Goal: Book appointment/travel/reservation

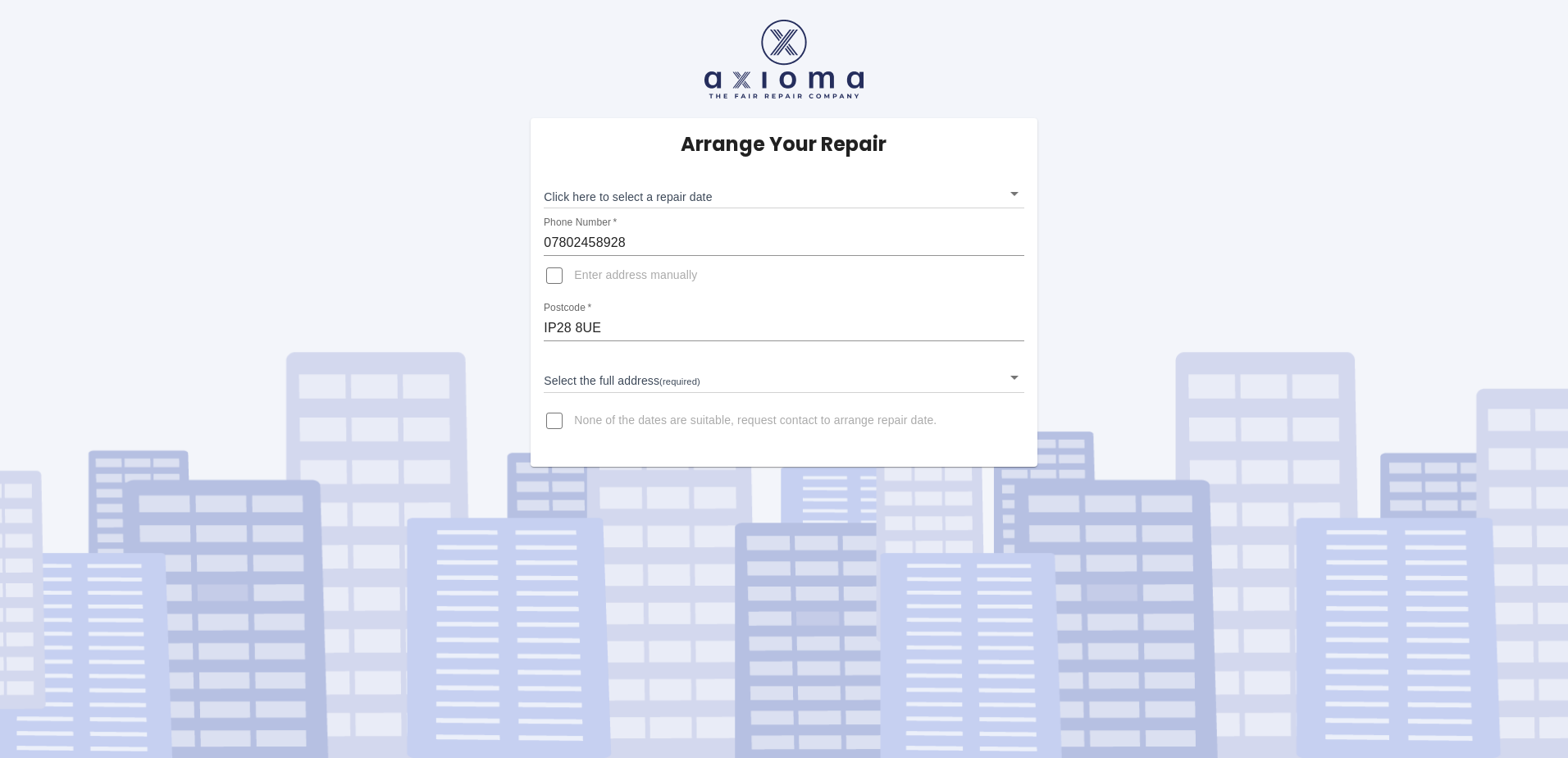
click at [555, 275] on input "Enter address manually" at bounding box center [554, 275] width 40 height 40
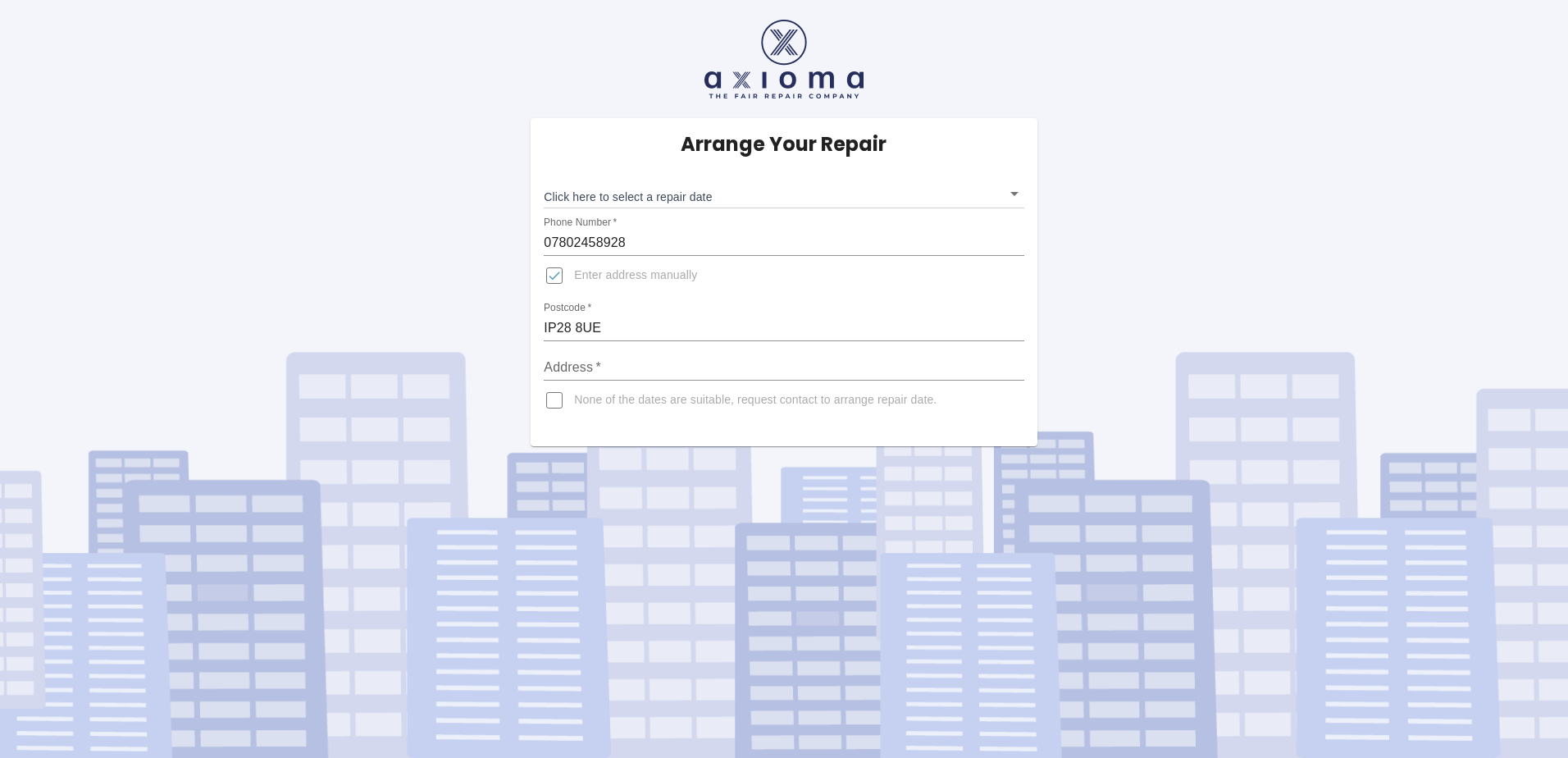
click at [621, 275] on span "Enter address manually" at bounding box center [636, 275] width 123 height 17
click at [574, 275] on input "Enter address manually" at bounding box center [554, 275] width 40 height 40
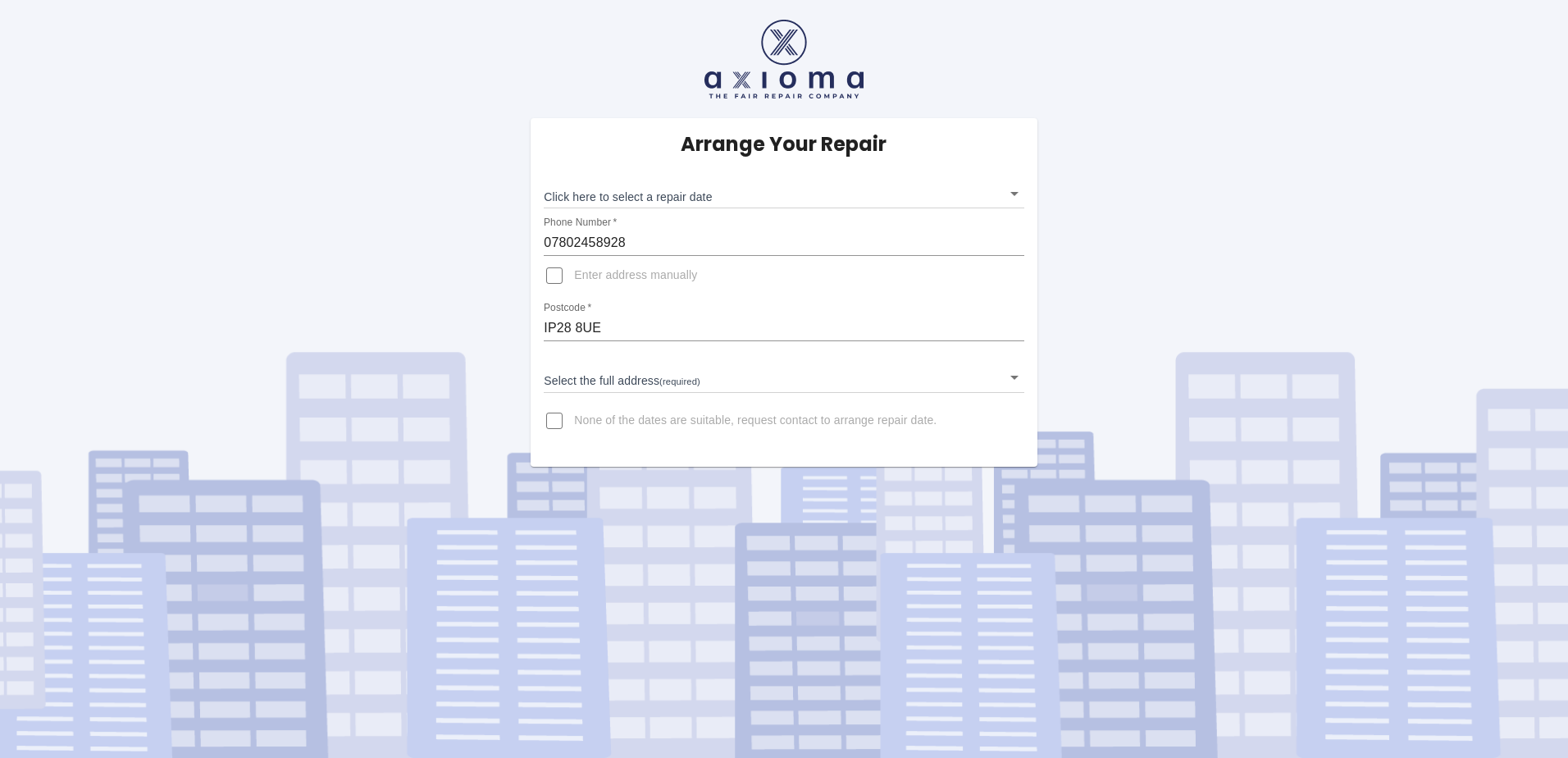
click at [555, 276] on input "Enter address manually" at bounding box center [554, 275] width 40 height 40
checkbox input "true"
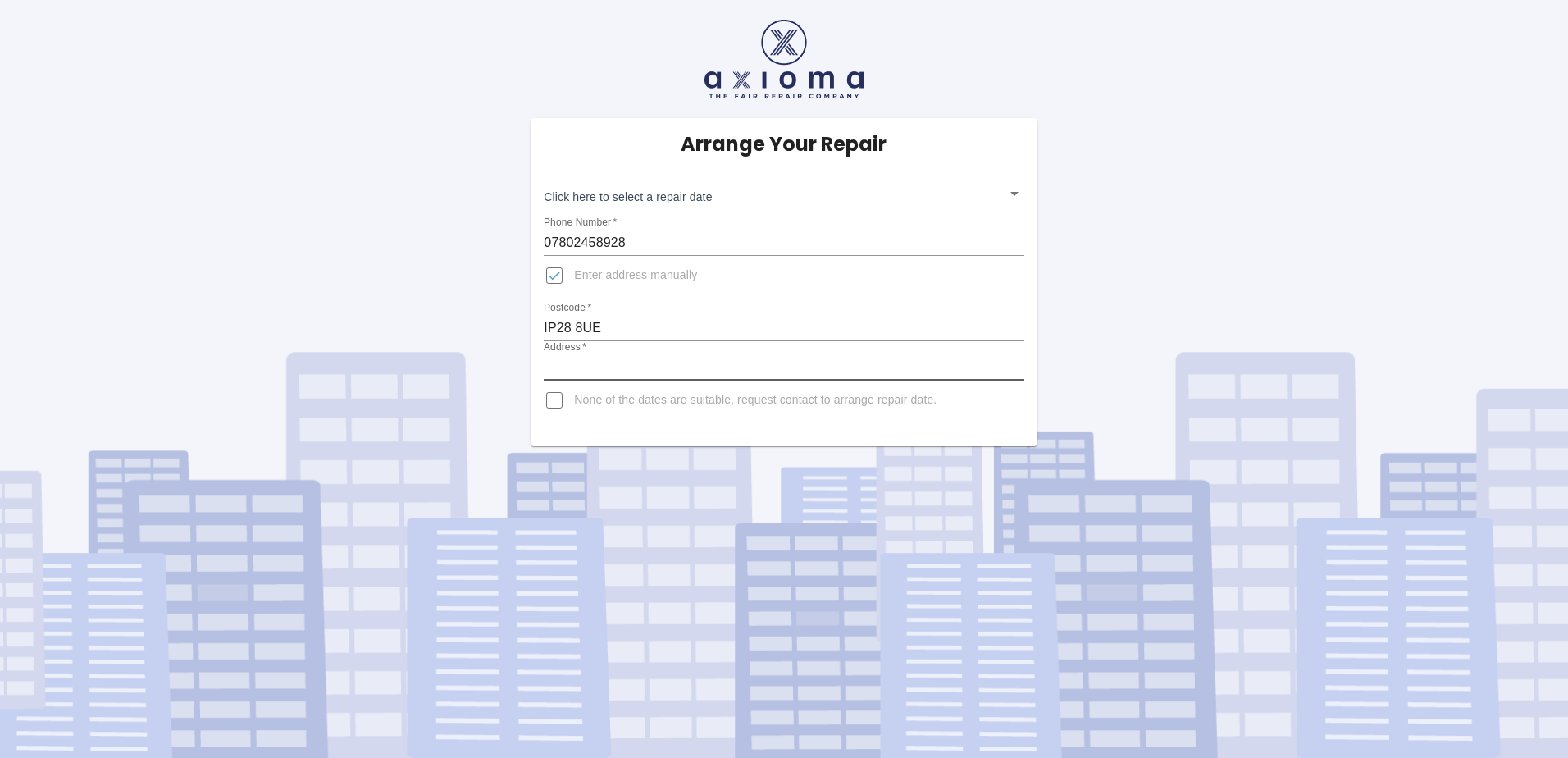
click at [585, 366] on input "Address   *" at bounding box center [784, 368] width 480 height 26
type input "[STREET_ADDRESS]"
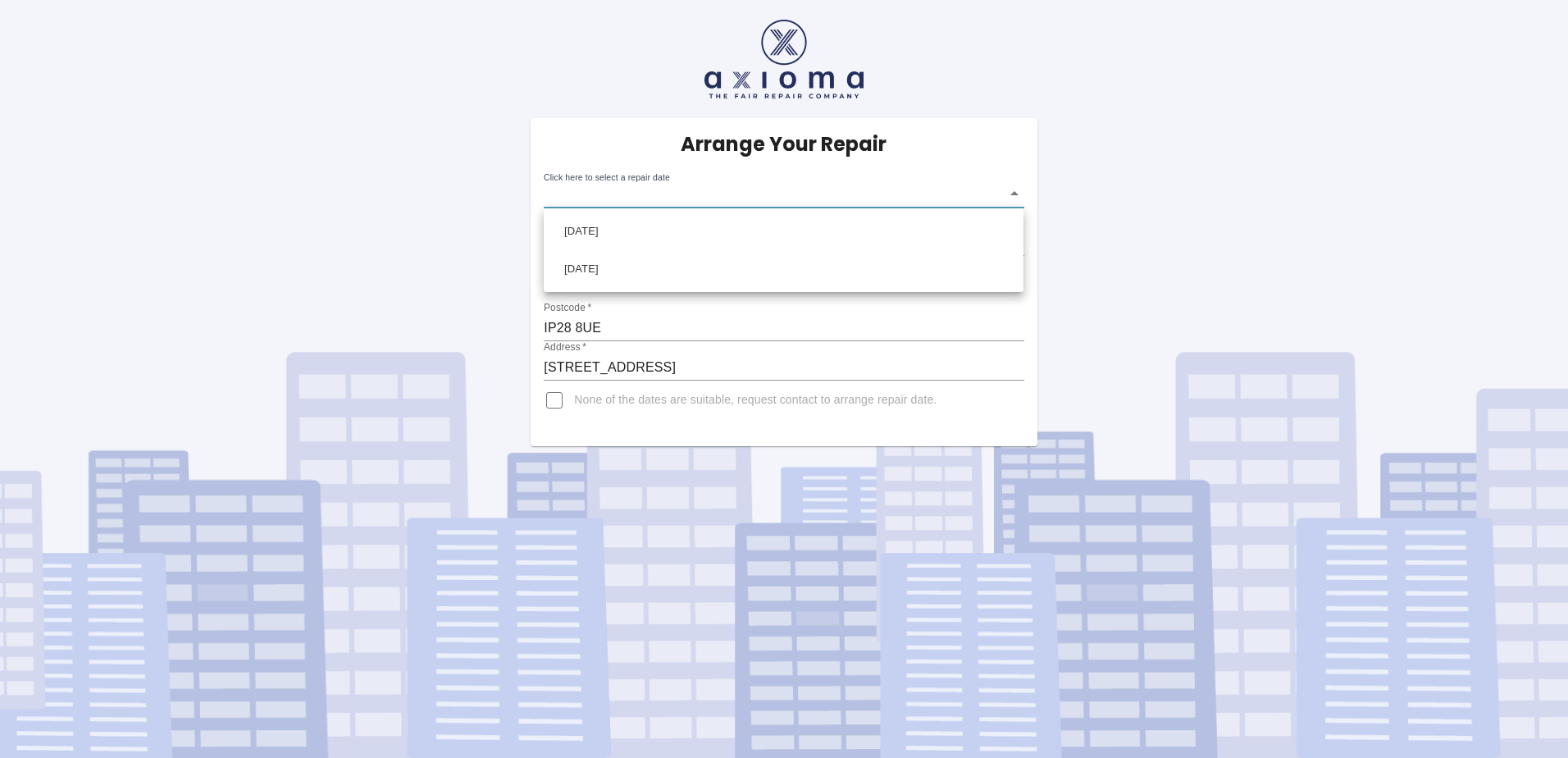
click at [1017, 194] on body "Arrange Your Repair Click here to select a repair date ​ Phone Number   * 07802…" at bounding box center [784, 379] width 1568 height 758
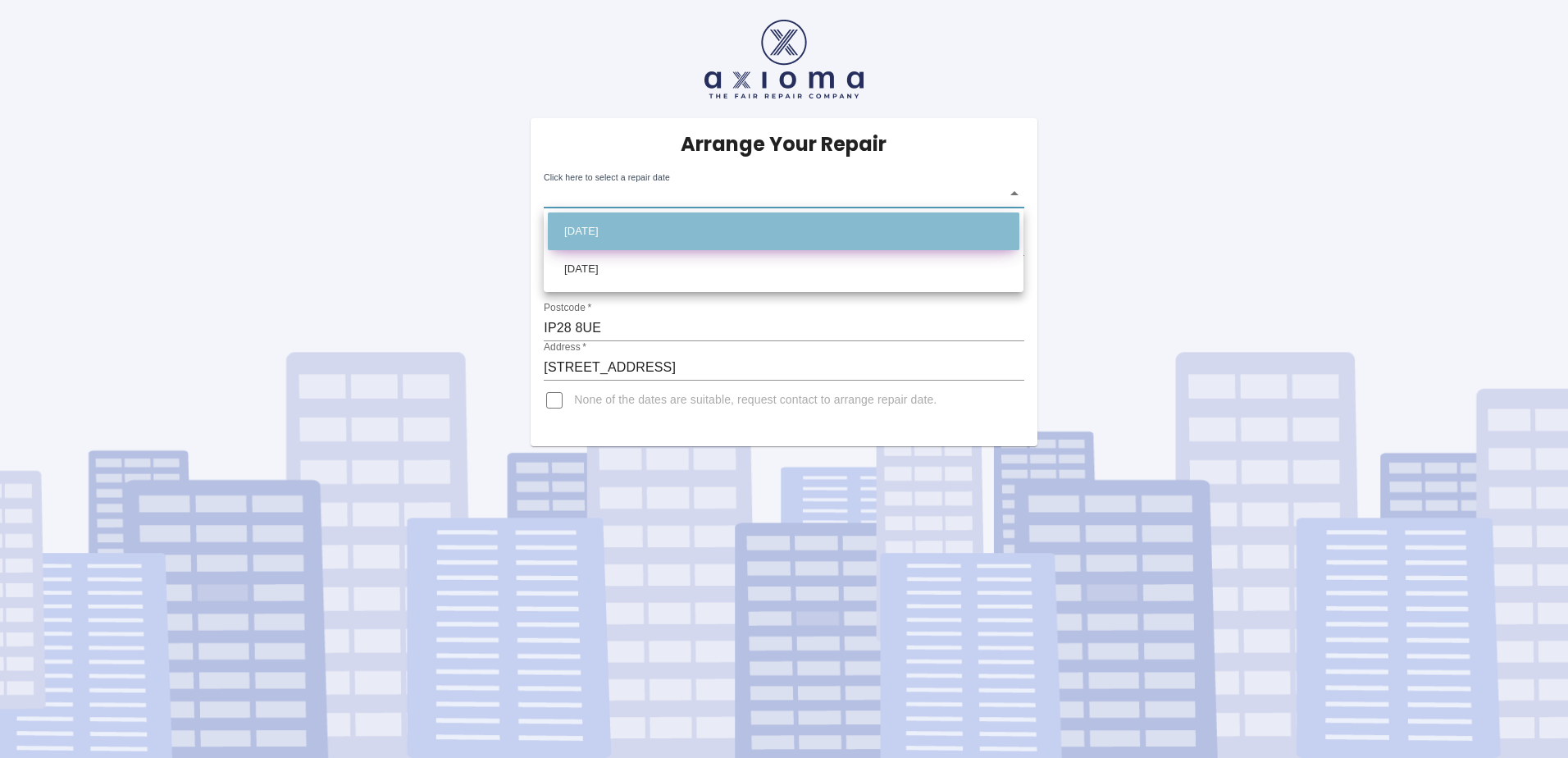
click at [665, 226] on li "[DATE]" at bounding box center [784, 231] width 471 height 38
type input "[DATE]T00:00:00.000Z"
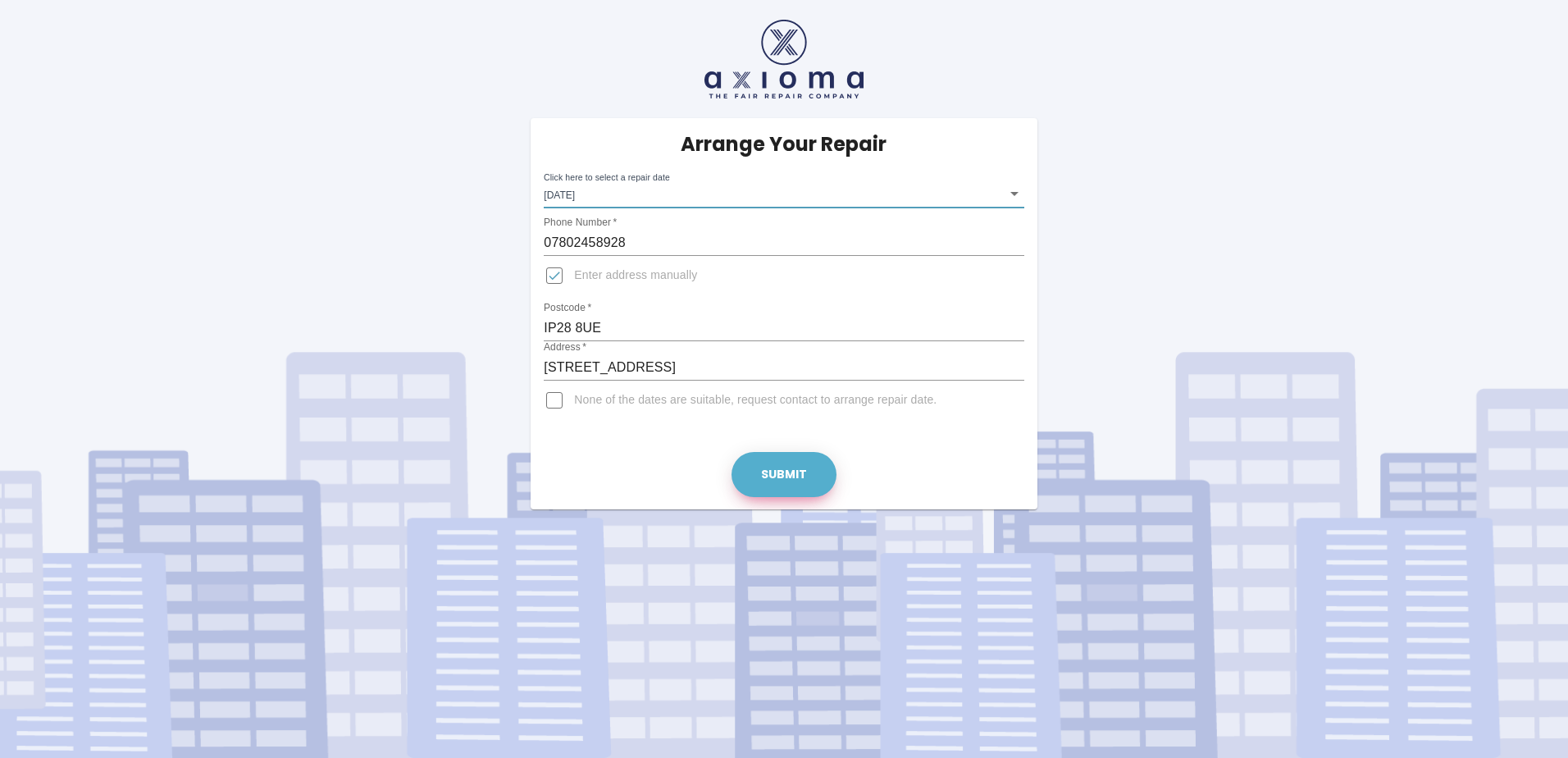
click at [787, 477] on button "Submit" at bounding box center [784, 474] width 105 height 45
